Goal: Task Accomplishment & Management: Complete application form

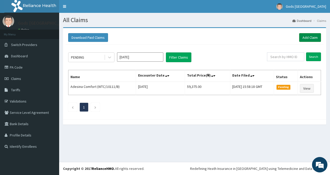
click at [310, 41] on link "Add Claim" at bounding box center [310, 37] width 22 height 9
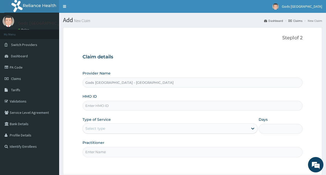
click at [198, 108] on input "HMO ID" at bounding box center [193, 106] width 220 height 10
type input "ENC/10002/A"
click at [187, 127] on div "Select type" at bounding box center [165, 128] width 165 height 8
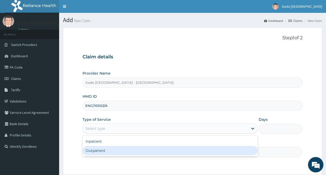
click at [140, 150] on div "Outpatient" at bounding box center [170, 150] width 175 height 9
type input "1"
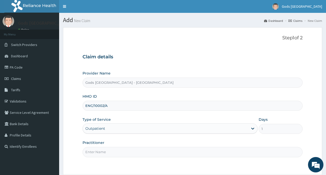
click at [130, 153] on input "Practitioner" at bounding box center [193, 152] width 220 height 10
type input "[PERSON_NAME]"
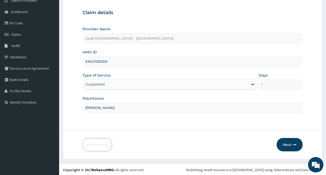
scroll to position [46, 0]
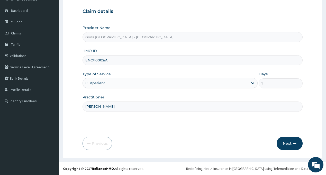
click at [288, 142] on button "Next" at bounding box center [290, 143] width 26 height 13
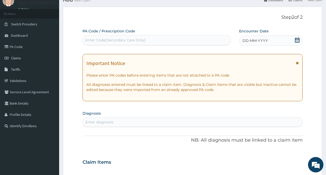
scroll to position [20, 0]
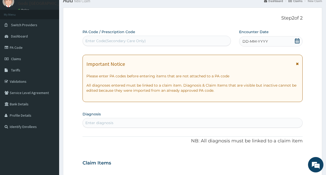
click at [155, 41] on div "Enter Code(Secondary Care Only)" at bounding box center [157, 41] width 148 height 8
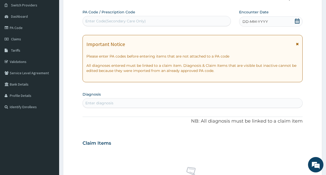
scroll to position [51, 0]
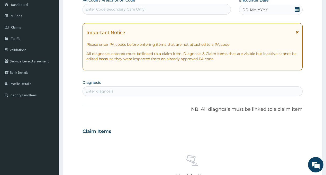
click at [142, 93] on div "Enter diagnosis" at bounding box center [192, 91] width 219 height 8
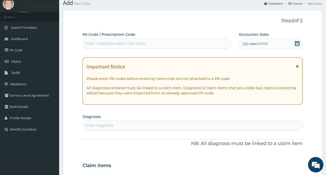
scroll to position [0, 0]
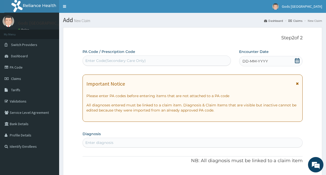
click at [166, 60] on div "Enter Code(Secondary Care Only)" at bounding box center [157, 61] width 148 height 8
paste input "PA/949760"
type input "PA/949760"
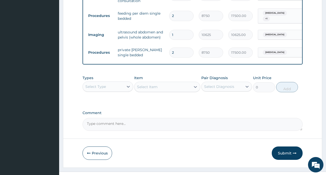
scroll to position [267, 0]
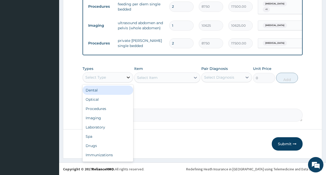
click at [128, 75] on icon at bounding box center [128, 77] width 5 height 5
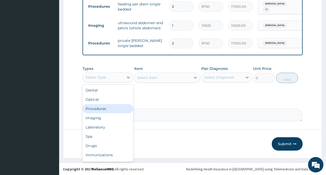
click at [98, 108] on div "Procedures" at bounding box center [108, 108] width 51 height 9
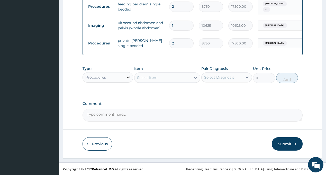
click at [126, 77] on icon at bounding box center [128, 77] width 5 height 5
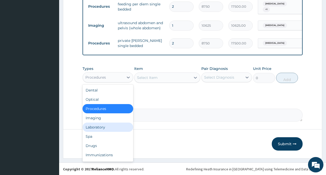
click at [103, 128] on div "Laboratory" at bounding box center [108, 127] width 51 height 9
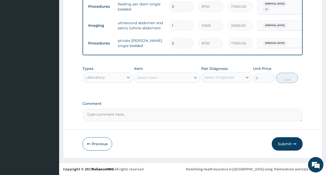
click at [162, 78] on div "Select Item" at bounding box center [163, 78] width 56 height 8
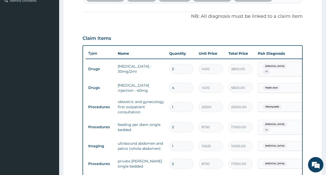
scroll to position [138, 0]
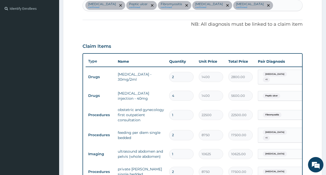
click at [247, 8] on div "[MEDICAL_DATA] confirmed [MEDICAL_DATA] confirmed Fibromyositis confirmed [MEDI…" at bounding box center [192, 5] width 219 height 11
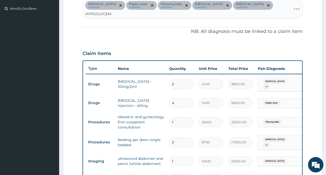
type input "HYPOGLYCEMI"
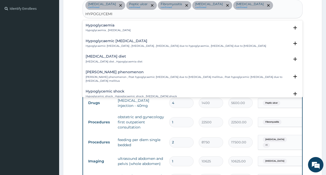
click at [94, 23] on h4 "Hypoglycaemia" at bounding box center [108, 25] width 45 height 4
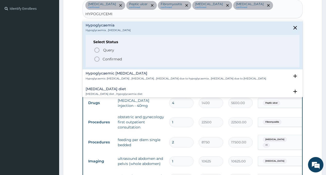
click at [120, 57] on p "Confirmed" at bounding box center [112, 59] width 19 height 5
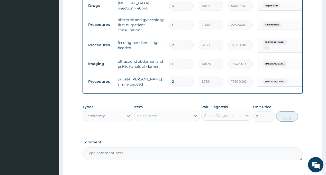
scroll to position [241, 0]
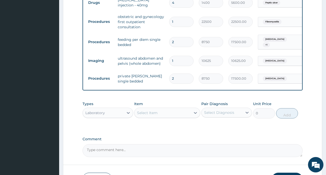
click at [179, 109] on div "Select Item" at bounding box center [163, 113] width 56 height 8
type input "RANDOM"
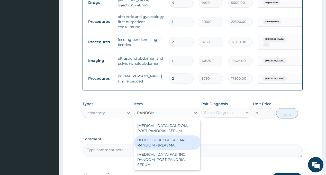
click at [173, 136] on div "BLOOD GLUCOSE SUGAR RANDOM - [PLASMA]" at bounding box center [167, 143] width 66 height 14
type input "1875"
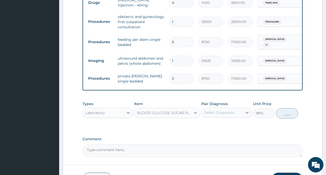
click at [229, 110] on div "Select Diagnosis" at bounding box center [219, 112] width 30 height 5
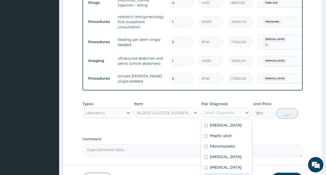
click at [229, 175] on label "Hypoglycaemia" at bounding box center [224, 177] width 29 height 5
checkbox input "true"
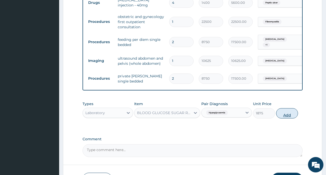
click at [289, 108] on button "Add" at bounding box center [287, 113] width 22 height 10
type input "0"
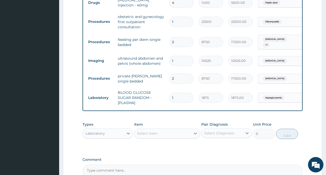
type input "2"
type input "3750.00"
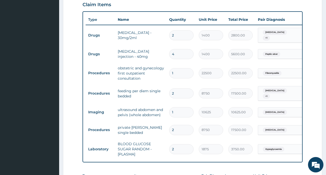
scroll to position [287, 0]
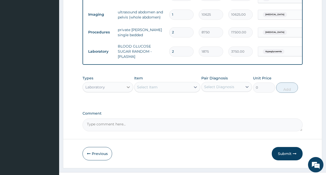
type input "2"
click at [128, 85] on icon at bounding box center [128, 87] width 5 height 5
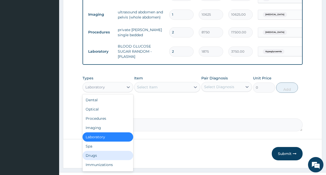
drag, startPoint x: 97, startPoint y: 146, endPoint x: 150, endPoint y: 84, distance: 81.7
click at [98, 151] on div "Drugs" at bounding box center [108, 155] width 51 height 9
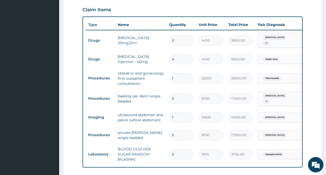
scroll to position [133, 0]
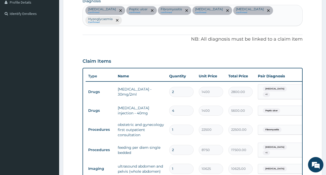
click at [284, 11] on div "[MEDICAL_DATA] confirmed [MEDICAL_DATA] confirmed Fibromyositis confirmed [MEDI…" at bounding box center [192, 15] width 219 height 21
type input "VOMIT"
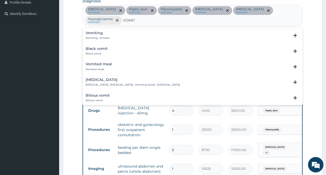
click at [97, 31] on div "Vomiting Vomiting , Emesis" at bounding box center [98, 35] width 24 height 9
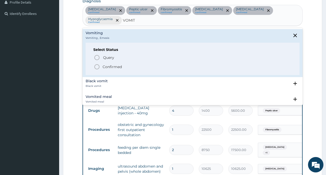
drag, startPoint x: 114, startPoint y: 58, endPoint x: 135, endPoint y: 66, distance: 21.6
click at [115, 64] on p "Confirmed" at bounding box center [112, 66] width 19 height 5
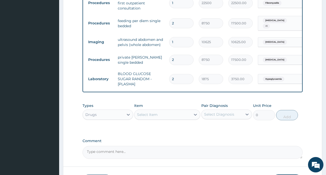
scroll to position [262, 0]
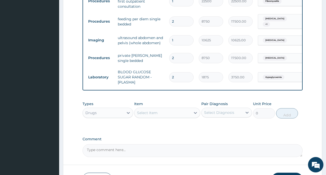
click at [144, 111] on div "Select Item" at bounding box center [147, 112] width 21 height 5
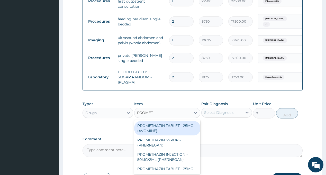
type input "PROMETH"
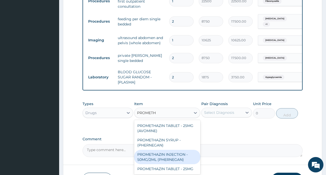
click at [170, 156] on div "PROMETHAZIN INJECTION - 50MG/2ML (PHERNEGAN)" at bounding box center [167, 157] width 66 height 14
type input "319.2"
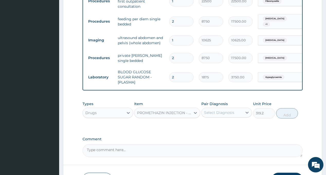
click at [232, 112] on div "Select Diagnosis" at bounding box center [219, 112] width 30 height 5
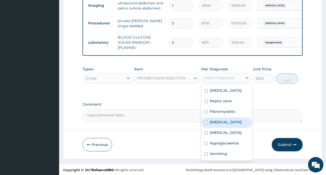
scroll to position [297, 0]
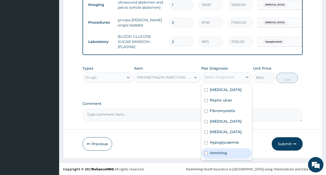
click at [219, 155] on label "Vomiting" at bounding box center [218, 152] width 17 height 5
checkbox input "true"
click at [290, 79] on button "Add" at bounding box center [287, 78] width 22 height 10
type input "0"
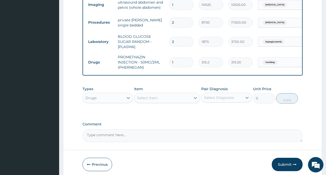
click at [154, 101] on div "Select Item" at bounding box center [163, 98] width 56 height 8
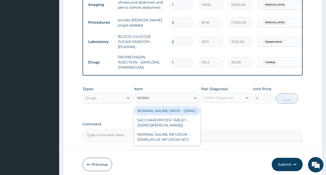
type input "[PERSON_NAME]"
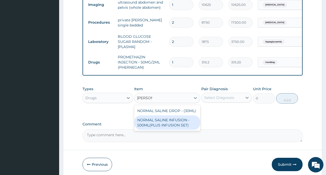
click at [175, 123] on div "NORMAL SALINE INFUSION - 500ML(PLUS INFUSION SET)" at bounding box center [167, 122] width 66 height 14
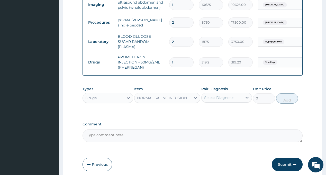
type input "1092"
click at [233, 99] on div "Select Diagnosis" at bounding box center [219, 97] width 30 height 5
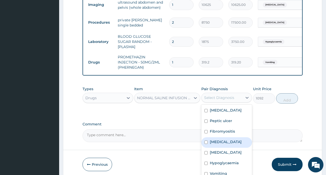
click at [223, 144] on div "[MEDICAL_DATA]" at bounding box center [226, 142] width 51 height 11
checkbox input "true"
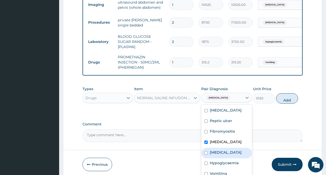
click at [218, 151] on label "[MEDICAL_DATA]" at bounding box center [226, 152] width 32 height 5
checkbox input "true"
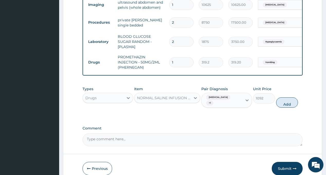
click at [287, 103] on div "Types Drugs Item NORMAL SALINE INFUSION - 500ML(PLUS INFUSION SET) Pair Diagnos…" at bounding box center [193, 97] width 220 height 26
click at [289, 101] on button "Add" at bounding box center [287, 102] width 22 height 10
type input "0"
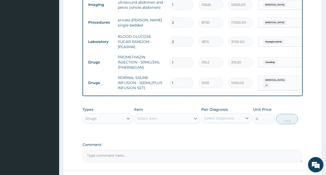
scroll to position [323, 0]
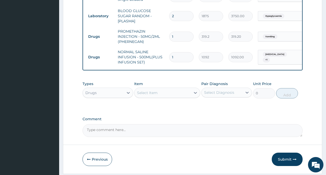
click at [164, 93] on div "Select Item" at bounding box center [163, 93] width 56 height 8
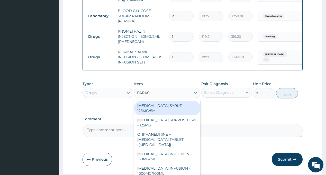
type input "PARACE"
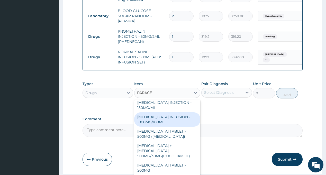
scroll to position [26, 0]
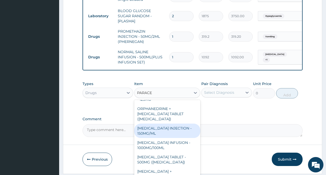
click at [156, 130] on div "[MEDICAL_DATA] INJECTION - 150MG/ML" at bounding box center [167, 131] width 66 height 14
type input "560"
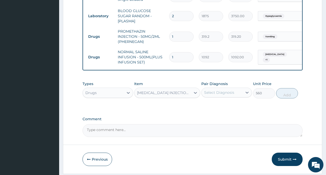
click at [234, 93] on div "Select Diagnosis" at bounding box center [219, 92] width 30 height 5
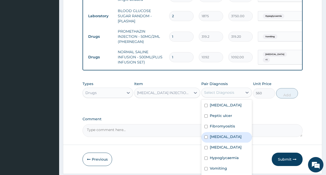
click at [215, 138] on label "[MEDICAL_DATA]" at bounding box center [226, 136] width 32 height 5
checkbox input "true"
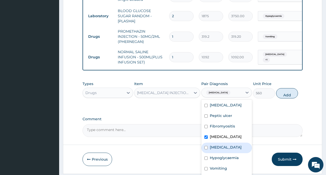
click at [211, 147] on label "[MEDICAL_DATA]" at bounding box center [226, 147] width 32 height 5
checkbox input "true"
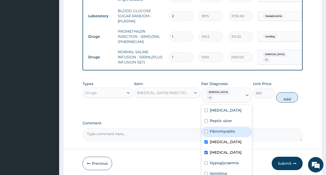
click at [222, 129] on label "Fibromyositis" at bounding box center [222, 131] width 25 height 5
checkbox input "true"
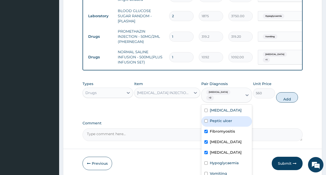
click at [222, 118] on label "Peptic ulcer" at bounding box center [221, 120] width 22 height 5
checkbox input "true"
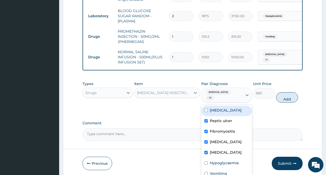
click at [225, 106] on div "[MEDICAL_DATA]" at bounding box center [226, 111] width 51 height 11
checkbox input "true"
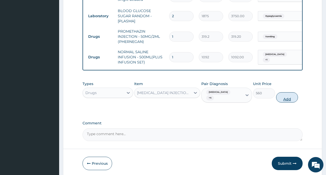
click at [289, 94] on button "Add" at bounding box center [287, 97] width 22 height 10
type input "0"
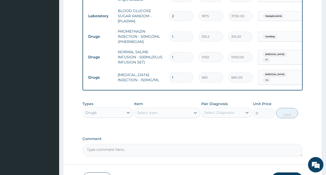
click at [154, 112] on div "Select Item" at bounding box center [147, 112] width 21 height 5
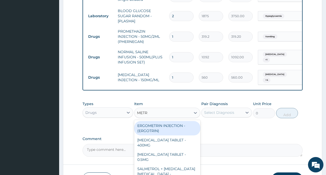
type input "METRO"
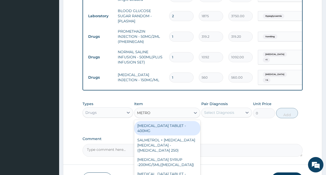
scroll to position [16, 0]
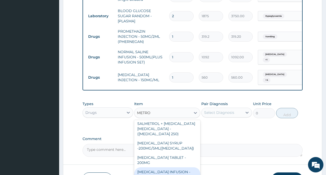
type input "923.9999999999999"
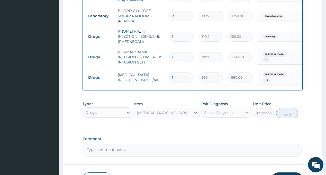
click at [218, 111] on div "Select Diagnosis" at bounding box center [219, 112] width 30 height 5
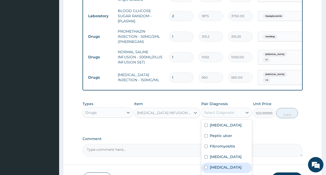
drag, startPoint x: 217, startPoint y: 166, endPoint x: 211, endPoint y: 121, distance: 45.0
click at [217, 166] on label "[MEDICAL_DATA]" at bounding box center [226, 167] width 32 height 5
checkbox input "true"
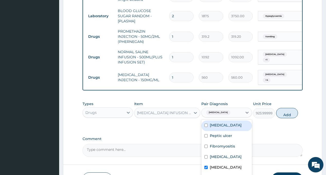
click at [211, 123] on label "[MEDICAL_DATA]" at bounding box center [226, 125] width 32 height 5
checkbox input "true"
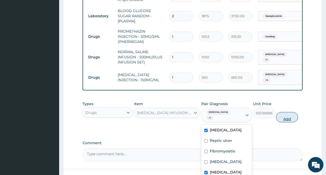
click at [285, 113] on button "Add" at bounding box center [287, 117] width 22 height 10
type input "0"
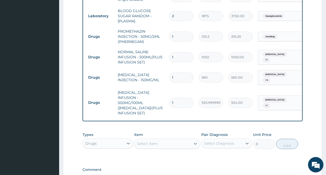
click at [151, 141] on div "Select Item" at bounding box center [147, 143] width 21 height 5
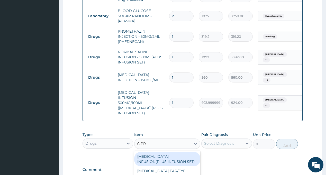
type input "[MEDICAL_DATA]"
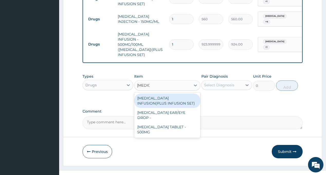
scroll to position [382, 0]
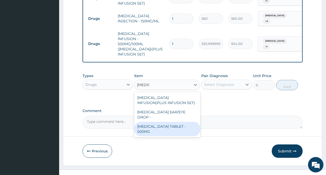
click at [168, 122] on div "[MEDICAL_DATA] TABLET - 500MG" at bounding box center [167, 129] width 66 height 14
type input "196"
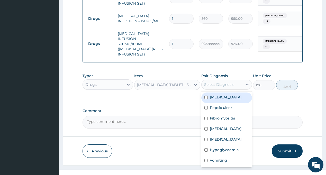
click at [225, 82] on div "Select Diagnosis" at bounding box center [219, 84] width 30 height 5
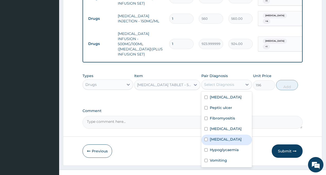
click at [217, 137] on label "[MEDICAL_DATA]" at bounding box center [226, 139] width 32 height 5
checkbox input "true"
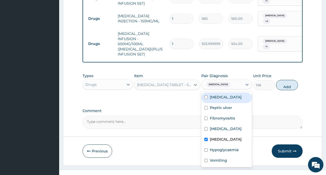
click at [221, 95] on label "[MEDICAL_DATA]" at bounding box center [226, 97] width 32 height 5
checkbox input "true"
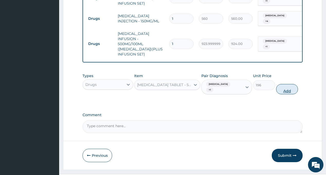
click at [282, 84] on button "Add" at bounding box center [287, 89] width 22 height 10
type input "0"
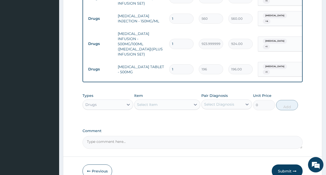
click at [178, 64] on input "1" at bounding box center [181, 69] width 24 height 10
type input "14"
type input "2744.00"
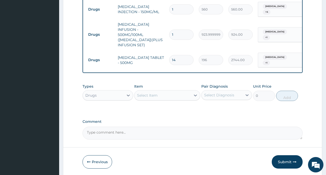
scroll to position [399, 0]
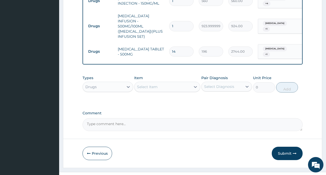
type input "14"
click at [179, 83] on div "Select Item" at bounding box center [163, 87] width 56 height 8
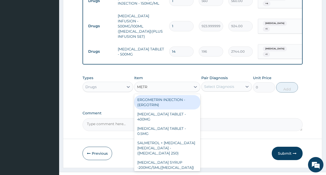
type input "METRO"
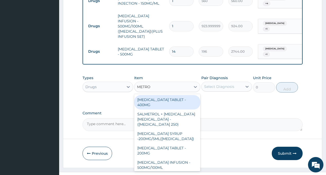
click at [184, 95] on div "[MEDICAL_DATA] TABLET - 400MG" at bounding box center [167, 102] width 66 height 14
type input "84"
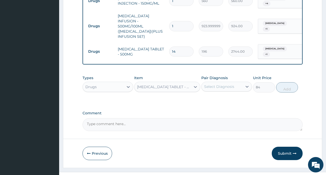
click at [231, 84] on div "Select Diagnosis" at bounding box center [219, 86] width 30 height 5
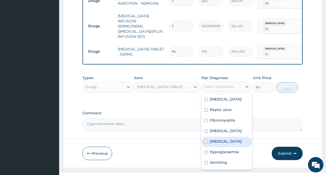
click at [219, 139] on label "[MEDICAL_DATA]" at bounding box center [226, 141] width 32 height 5
checkbox input "true"
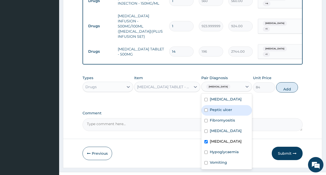
click at [224, 107] on label "Peptic ulcer" at bounding box center [221, 109] width 22 height 5
checkbox input "true"
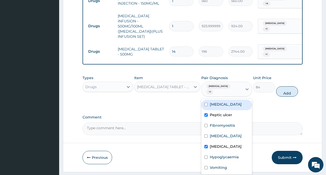
click at [225, 102] on label "[MEDICAL_DATA]" at bounding box center [226, 104] width 32 height 5
checkbox input "true"
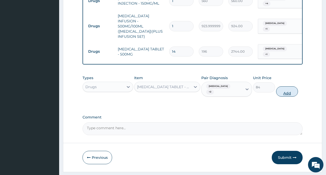
click at [287, 86] on button "Add" at bounding box center [287, 91] width 22 height 10
type input "0"
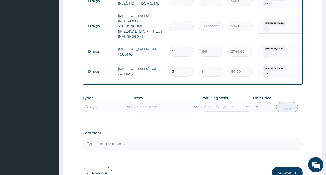
type input "30"
type input "2520.00"
click at [178, 67] on input "30" at bounding box center [181, 72] width 24 height 10
type input "30"
click at [147, 104] on div "Select Item" at bounding box center [147, 106] width 21 height 5
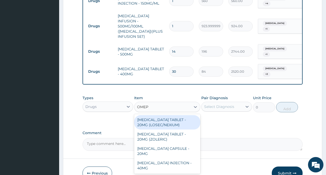
type input "OMEPR"
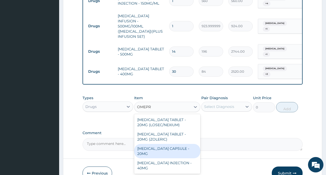
click at [160, 144] on div "[MEDICAL_DATA] CAPSULE - 20MG" at bounding box center [167, 151] width 66 height 14
type input "140"
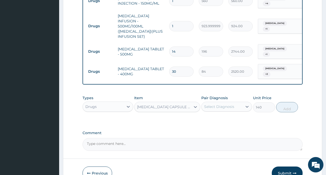
click at [230, 104] on div "Select Diagnosis" at bounding box center [219, 106] width 30 height 5
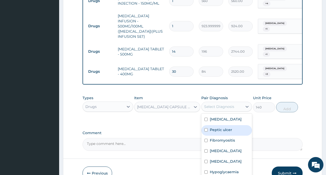
click at [218, 127] on label "Peptic ulcer" at bounding box center [221, 129] width 22 height 5
checkbox input "true"
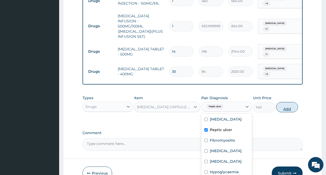
click at [292, 102] on button "Add" at bounding box center [287, 107] width 22 height 10
type input "0"
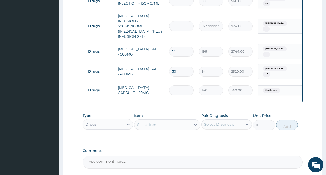
type input "14"
type input "1960.00"
type input "14"
click at [160, 120] on div "Select Item" at bounding box center [167, 125] width 66 height 10
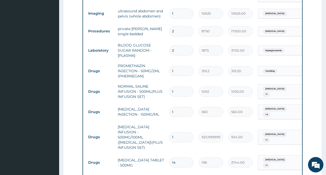
scroll to position [297, 0]
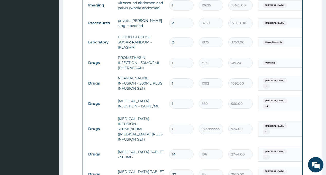
click at [182, 124] on input "1" at bounding box center [181, 129] width 24 height 10
type input "0.00"
type input "4"
type input "3696.00"
type input "4"
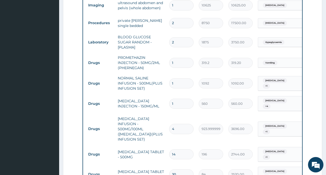
click at [175, 99] on input "1" at bounding box center [181, 104] width 24 height 10
type input "16"
type input "8960.00"
type input "16"
click at [180, 124] on input "4" at bounding box center [181, 129] width 24 height 10
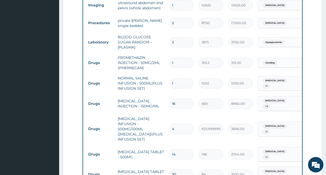
click at [176, 79] on input "1" at bounding box center [181, 83] width 24 height 10
type input "2"
type input "2184.00"
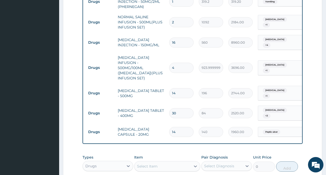
scroll to position [435, 0]
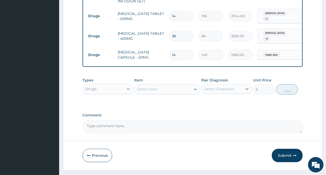
type input "2"
click at [126, 86] on icon at bounding box center [128, 88] width 5 height 5
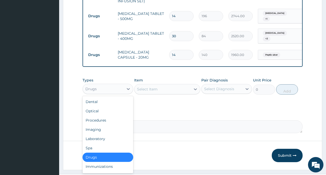
click at [149, 87] on div "Select Item" at bounding box center [147, 89] width 21 height 5
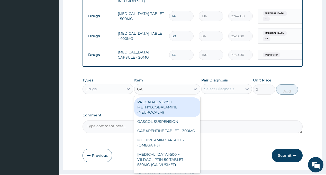
type input "GAV"
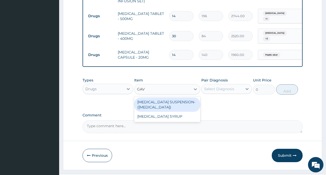
click at [150, 97] on div "[MEDICAL_DATA] SUSPENSION- ([MEDICAL_DATA])" at bounding box center [167, 104] width 66 height 14
type input "7839.999999999999"
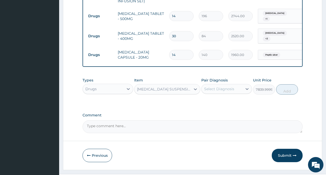
click at [231, 86] on div "Select Diagnosis" at bounding box center [219, 88] width 30 height 5
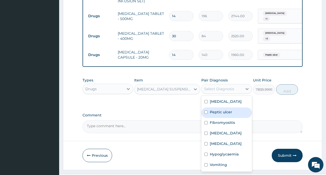
click at [226, 110] on label "Peptic ulcer" at bounding box center [221, 112] width 22 height 5
checkbox input "true"
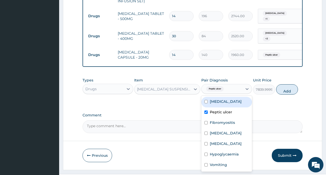
click at [219, 97] on div "[MEDICAL_DATA]" at bounding box center [226, 102] width 51 height 11
checkbox input "true"
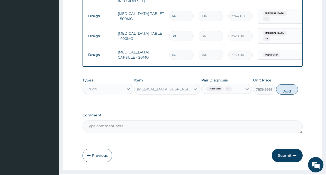
click at [284, 84] on button "Add" at bounding box center [287, 89] width 22 height 10
type input "0"
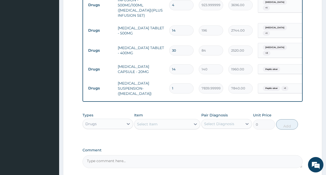
scroll to position [427, 0]
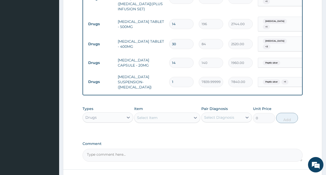
click at [121, 113] on div "Drugs" at bounding box center [103, 117] width 41 height 8
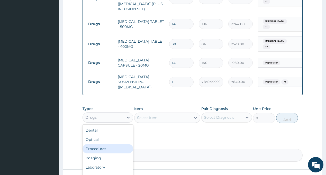
drag, startPoint x: 108, startPoint y: 135, endPoint x: 149, endPoint y: 103, distance: 52.4
click at [109, 144] on div "Procedures" at bounding box center [108, 148] width 51 height 9
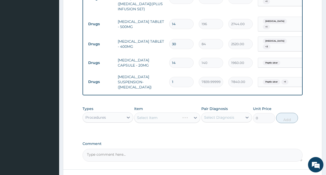
click at [154, 113] on div "Select Item" at bounding box center [167, 118] width 66 height 10
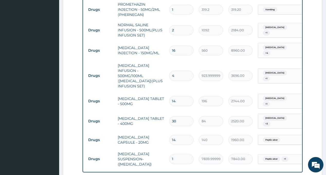
scroll to position [453, 0]
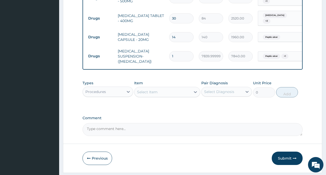
click at [153, 90] on div "Select Item" at bounding box center [147, 92] width 21 height 5
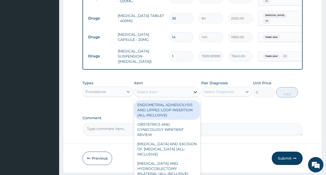
click at [193, 90] on icon at bounding box center [195, 92] width 5 height 5
type input "NURS"
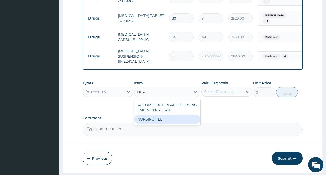
click at [160, 115] on div "NURSING FEE" at bounding box center [167, 119] width 66 height 9
type input "1875"
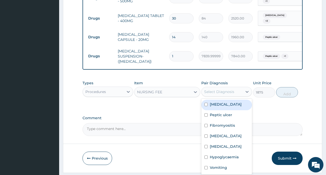
click at [222, 89] on div "Select Diagnosis" at bounding box center [219, 91] width 30 height 5
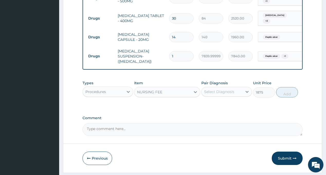
click at [222, 89] on div "Select Diagnosis" at bounding box center [219, 91] width 30 height 5
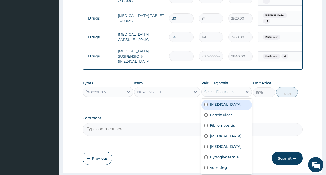
click at [228, 89] on div "Select Diagnosis" at bounding box center [219, 91] width 30 height 5
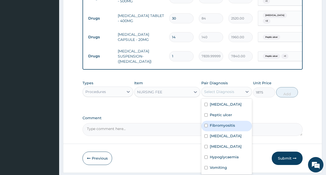
drag, startPoint x: 219, startPoint y: 111, endPoint x: 206, endPoint y: 132, distance: 25.3
click at [219, 123] on label "Fibromyositis" at bounding box center [222, 125] width 25 height 5
click at [218, 133] on label "[MEDICAL_DATA]" at bounding box center [226, 135] width 32 height 5
click at [215, 144] on label "[MEDICAL_DATA]" at bounding box center [226, 146] width 32 height 5
checkbox input "true"
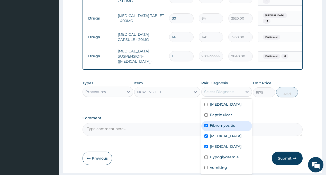
checkbox input "true"
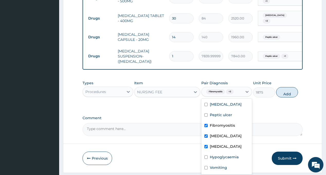
click at [206, 145] on input "checkbox" at bounding box center [205, 146] width 3 height 3
click at [213, 144] on label "[MEDICAL_DATA]" at bounding box center [226, 146] width 32 height 5
checkbox input "true"
click at [289, 87] on button "Add" at bounding box center [287, 92] width 22 height 10
type input "0"
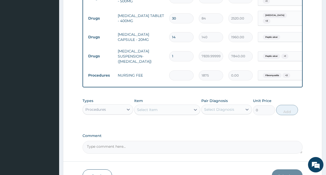
type input "0.00"
type input "2"
type input "3750.00"
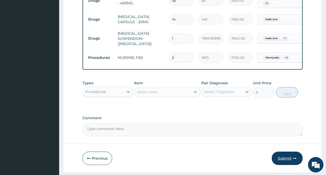
click at [287, 152] on button "Submit" at bounding box center [287, 158] width 31 height 13
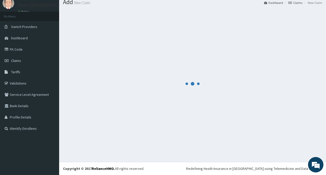
scroll to position [18, 0]
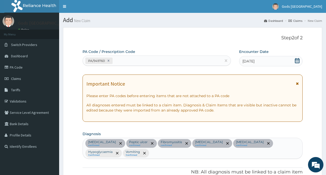
scroll to position [26, 0]
